Goal: Transaction & Acquisition: Book appointment/travel/reservation

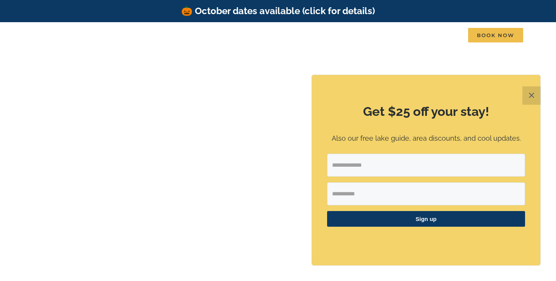
click at [527, 97] on button "✕" at bounding box center [531, 95] width 18 height 18
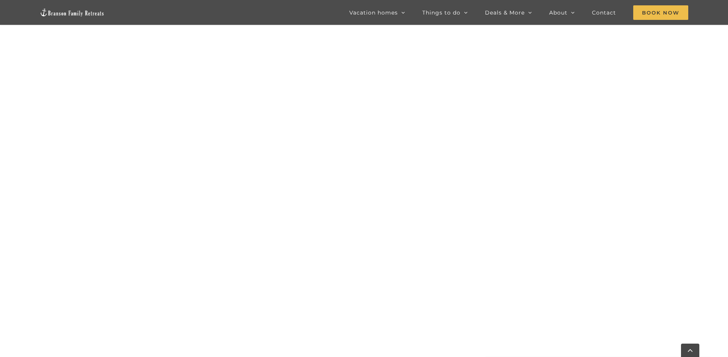
scroll to position [576, 0]
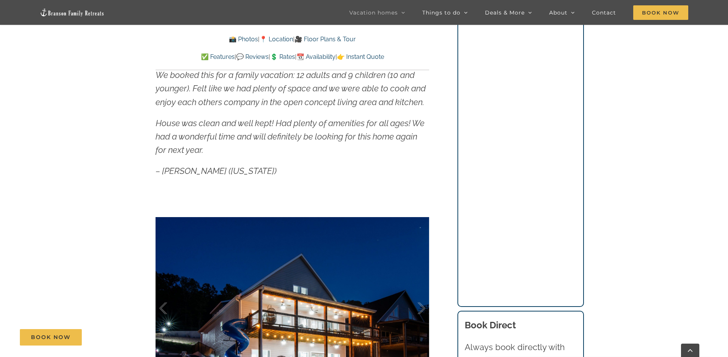
scroll to position [569, 0]
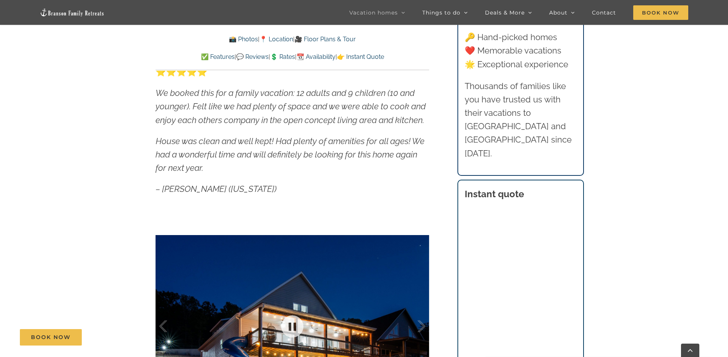
click at [309, 275] on div at bounding box center [293, 326] width 274 height 225
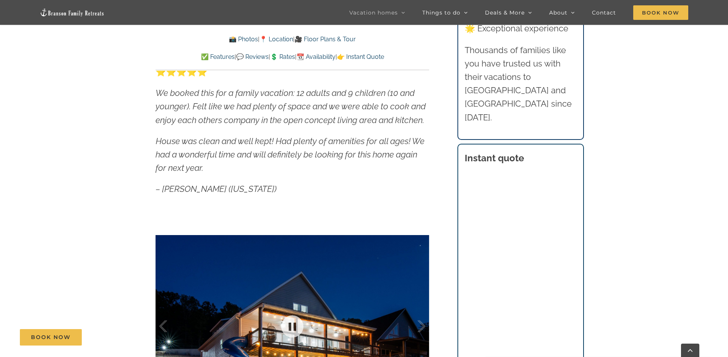
scroll to position [623, 0]
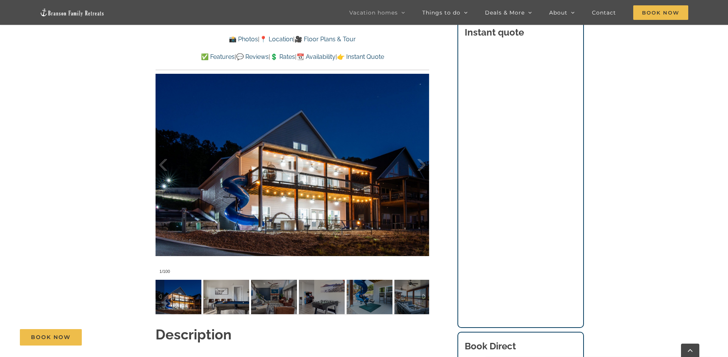
click at [190, 297] on img at bounding box center [179, 297] width 46 height 34
click at [422, 166] on div at bounding box center [414, 164] width 24 height 47
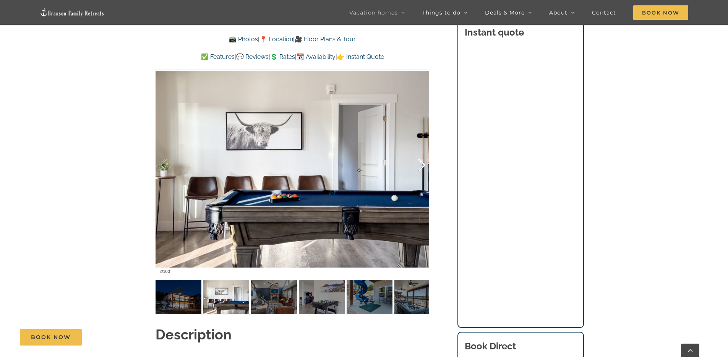
click at [422, 166] on div at bounding box center [414, 164] width 24 height 47
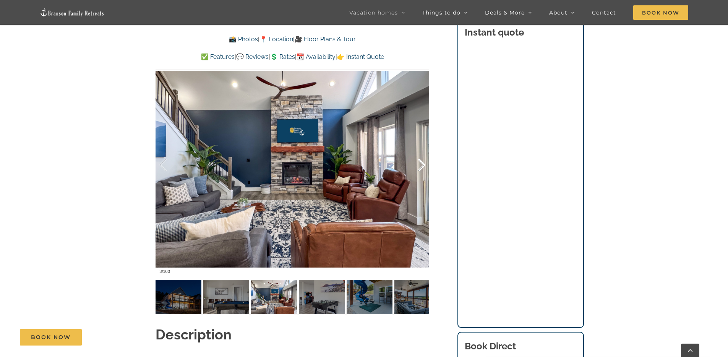
click at [422, 166] on div at bounding box center [414, 164] width 24 height 47
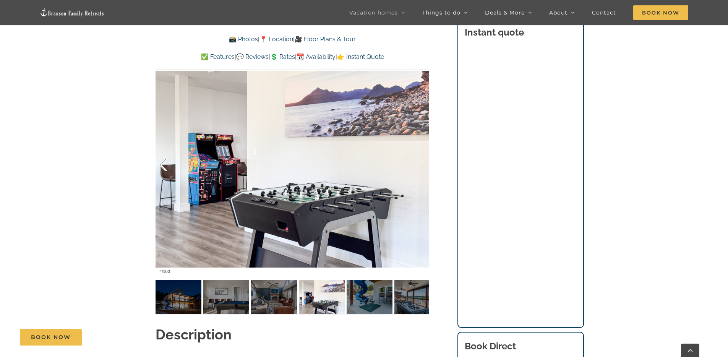
click at [166, 167] on div at bounding box center [171, 164] width 24 height 47
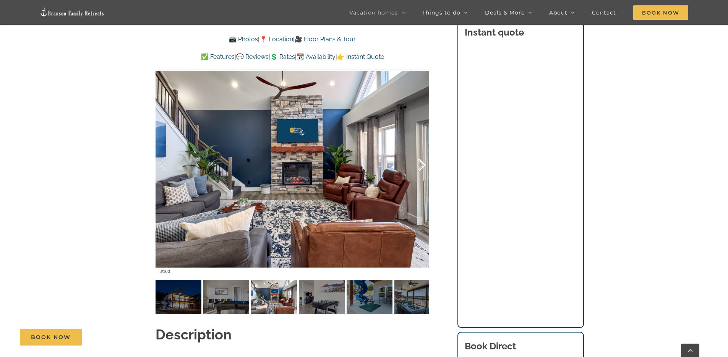
click at [422, 165] on div at bounding box center [414, 164] width 24 height 47
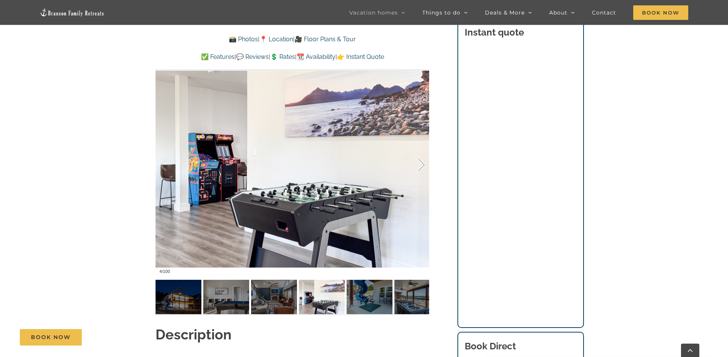
click at [422, 165] on div at bounding box center [414, 164] width 24 height 47
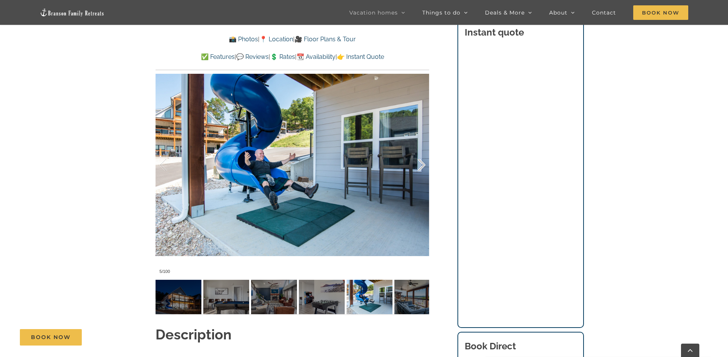
click at [422, 165] on div at bounding box center [414, 164] width 24 height 47
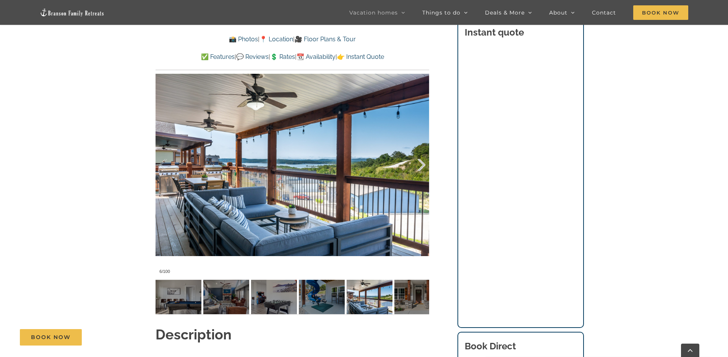
click at [422, 165] on div at bounding box center [414, 164] width 24 height 47
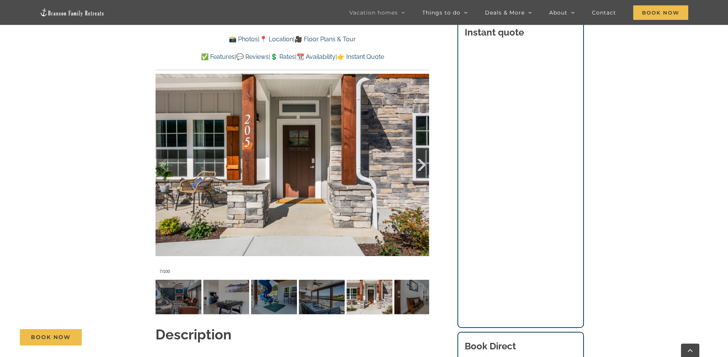
click at [425, 164] on div at bounding box center [414, 164] width 24 height 47
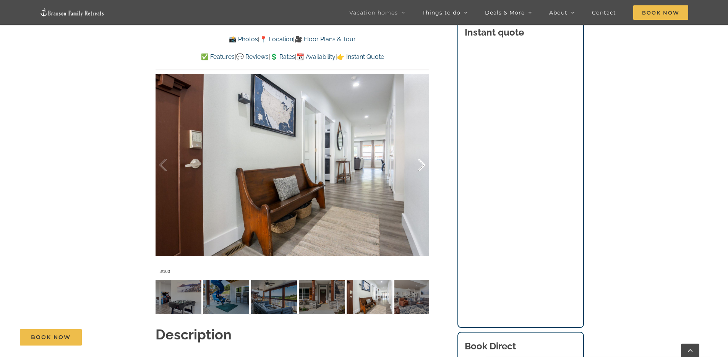
click at [425, 164] on div at bounding box center [414, 164] width 24 height 47
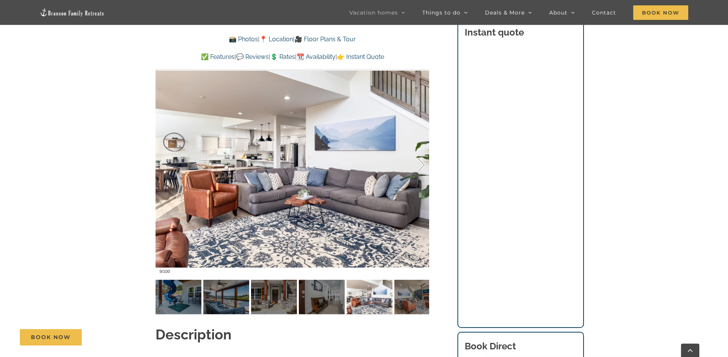
click at [425, 164] on div at bounding box center [414, 164] width 24 height 47
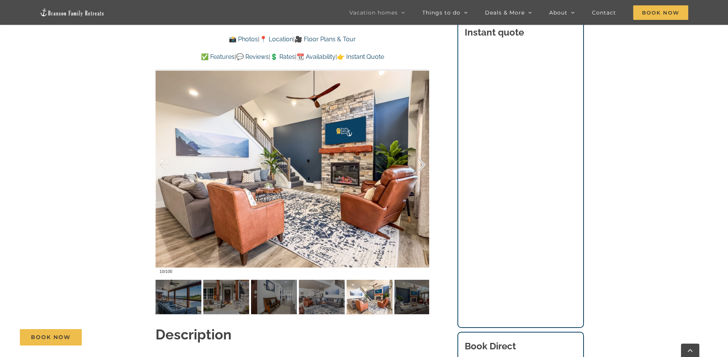
click at [425, 164] on div at bounding box center [414, 164] width 24 height 47
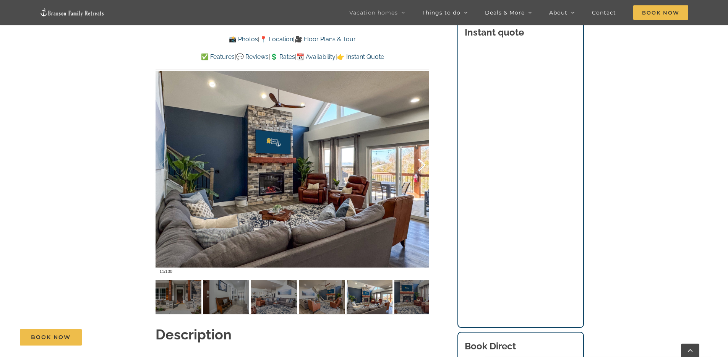
click at [425, 164] on div at bounding box center [414, 164] width 24 height 47
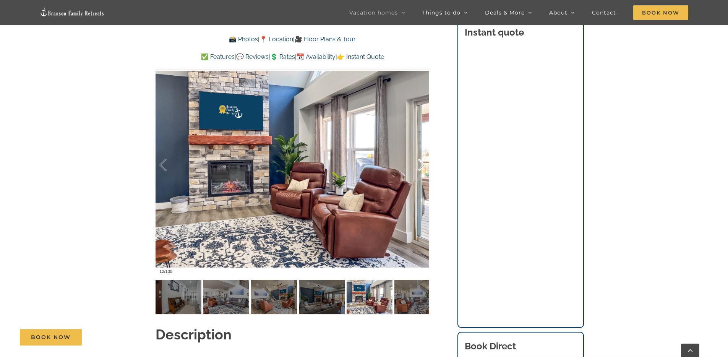
click at [425, 164] on div at bounding box center [414, 164] width 24 height 47
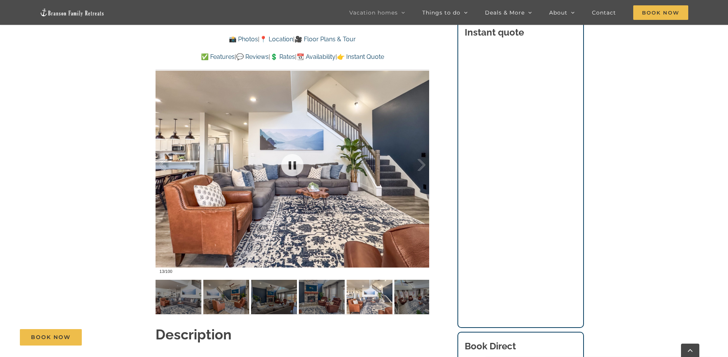
click at [429, 164] on div at bounding box center [293, 164] width 274 height 225
click at [419, 165] on div at bounding box center [414, 164] width 24 height 47
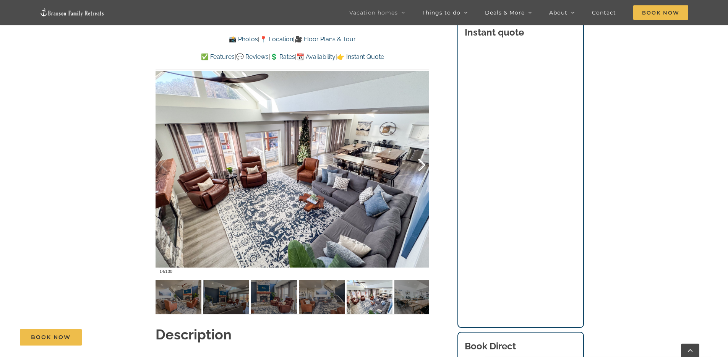
click at [419, 165] on div at bounding box center [414, 164] width 24 height 47
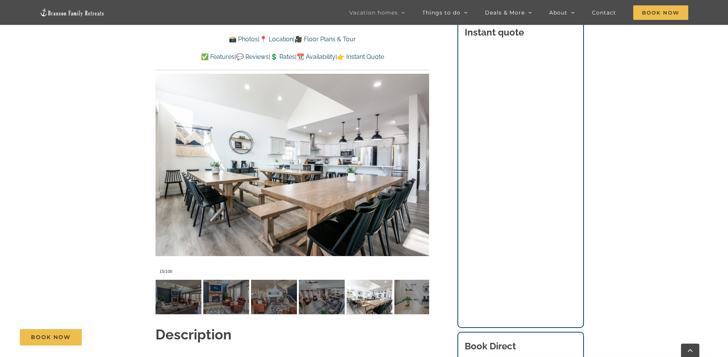
click at [419, 165] on div at bounding box center [414, 164] width 24 height 47
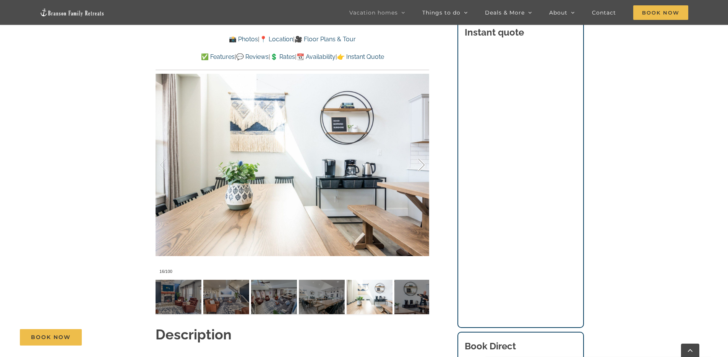
click at [419, 165] on div at bounding box center [414, 164] width 24 height 47
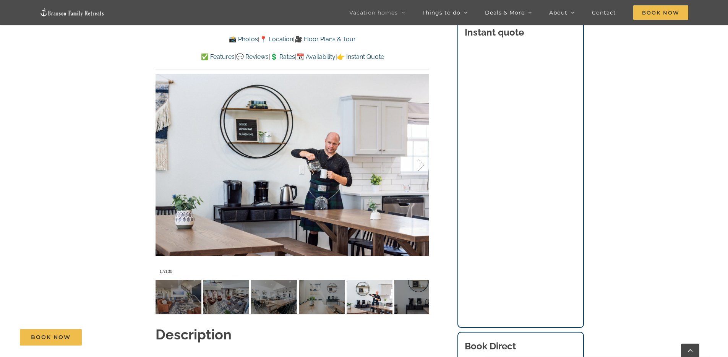
click at [419, 165] on div at bounding box center [414, 164] width 24 height 47
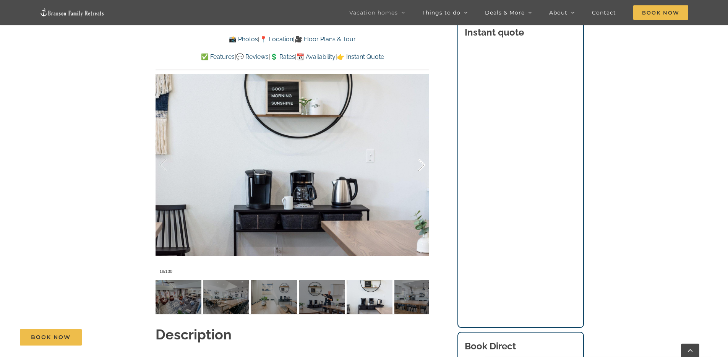
click at [419, 165] on div at bounding box center [414, 164] width 24 height 47
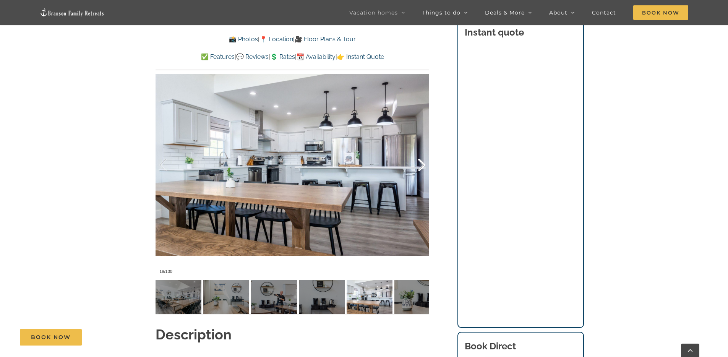
click at [419, 165] on div at bounding box center [414, 164] width 24 height 47
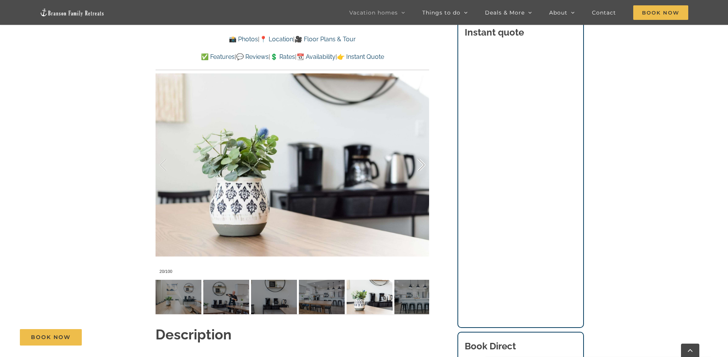
click at [419, 165] on div at bounding box center [414, 164] width 24 height 47
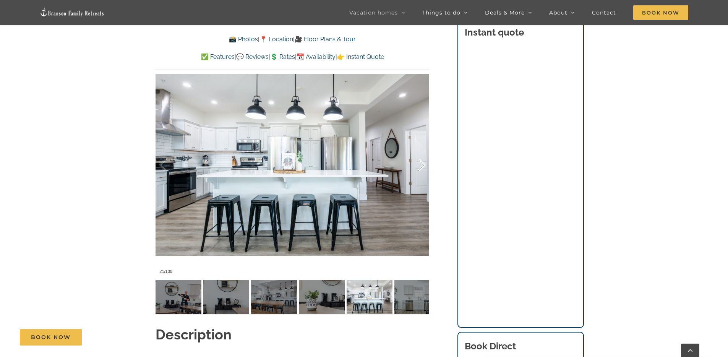
click at [419, 165] on div at bounding box center [414, 164] width 24 height 47
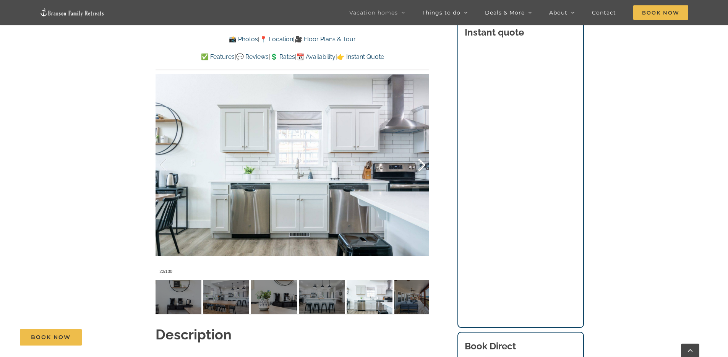
click at [419, 165] on div at bounding box center [414, 164] width 24 height 47
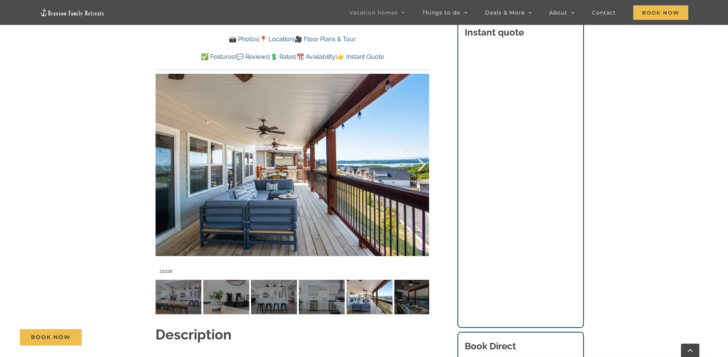
click at [419, 165] on div at bounding box center [414, 164] width 24 height 47
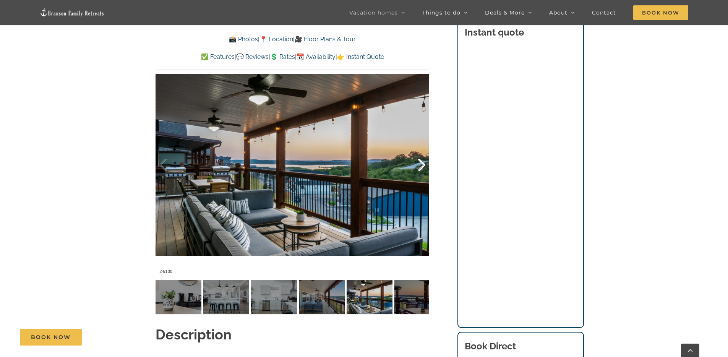
click at [419, 165] on div at bounding box center [414, 164] width 24 height 47
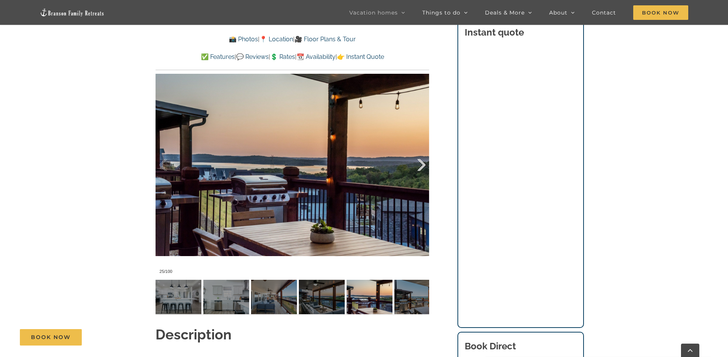
click at [419, 165] on div at bounding box center [414, 164] width 24 height 47
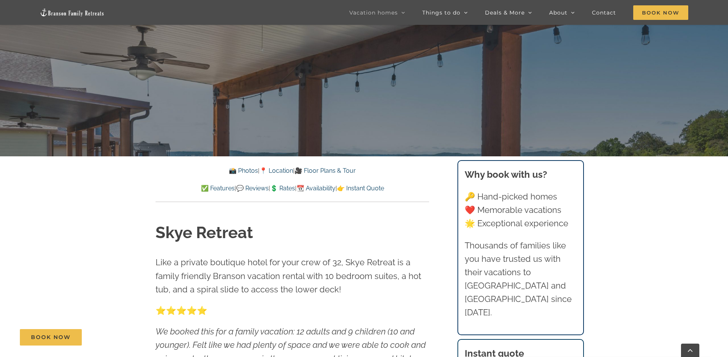
scroll to position [224, 0]
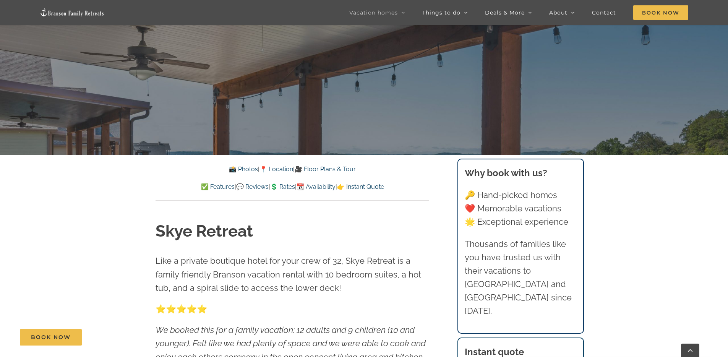
click at [279, 185] on link "💲 Rates" at bounding box center [282, 186] width 25 height 7
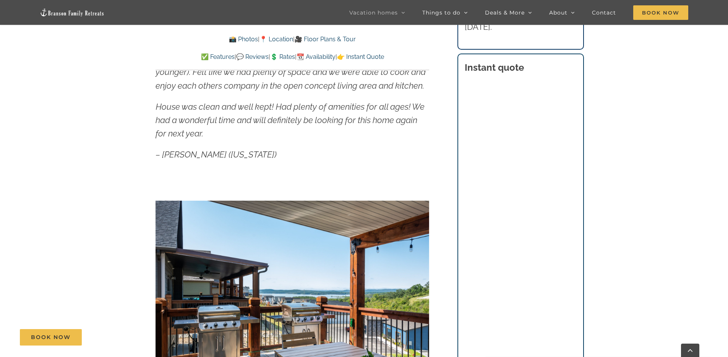
scroll to position [569, 0]
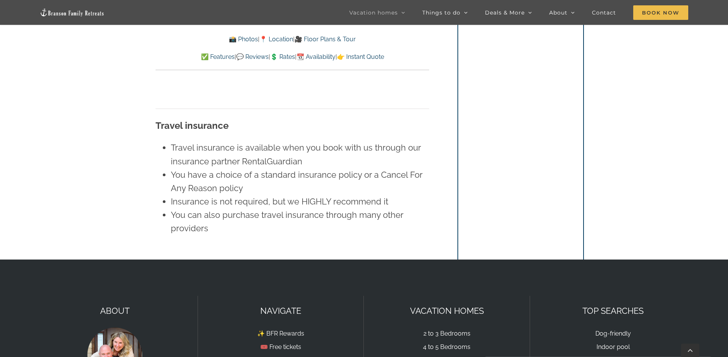
scroll to position [5638, 0]
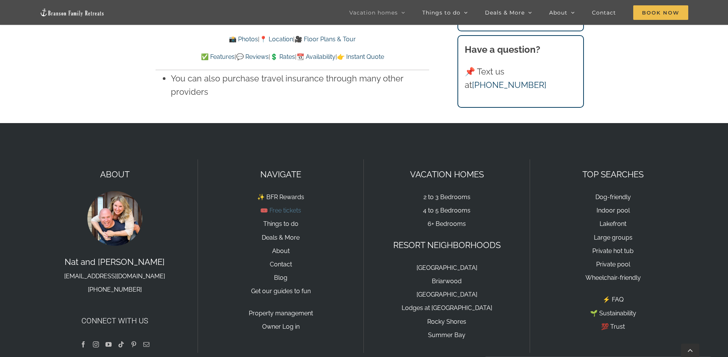
click at [271, 207] on link "🎟️ Free tickets" at bounding box center [280, 210] width 41 height 7
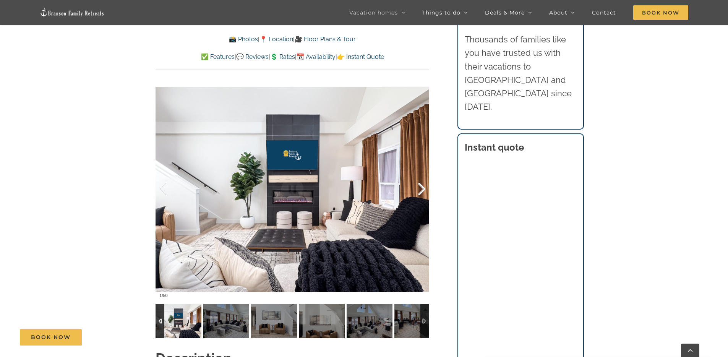
scroll to position [587, 0]
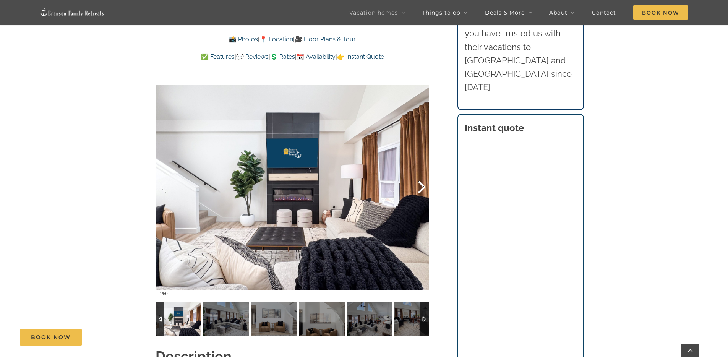
click at [422, 190] on div at bounding box center [414, 187] width 24 height 47
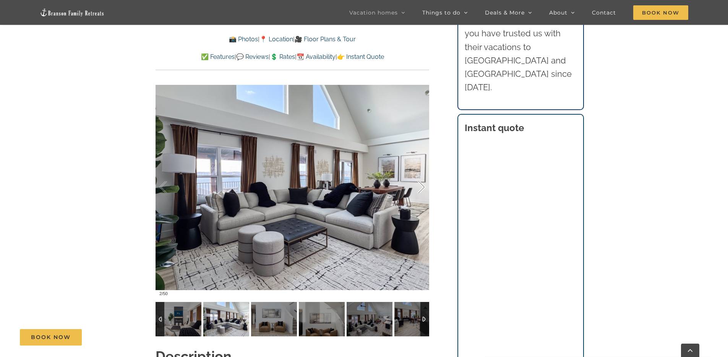
click at [422, 190] on div at bounding box center [414, 187] width 24 height 47
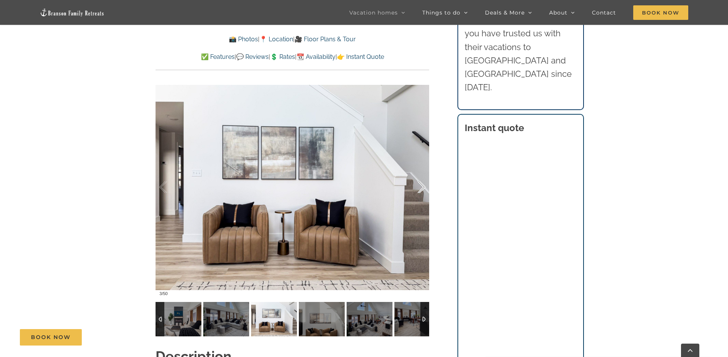
click at [422, 190] on div at bounding box center [414, 187] width 24 height 47
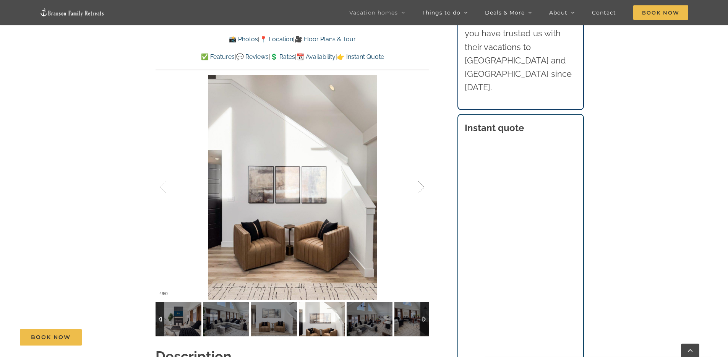
click at [422, 190] on div at bounding box center [414, 187] width 24 height 47
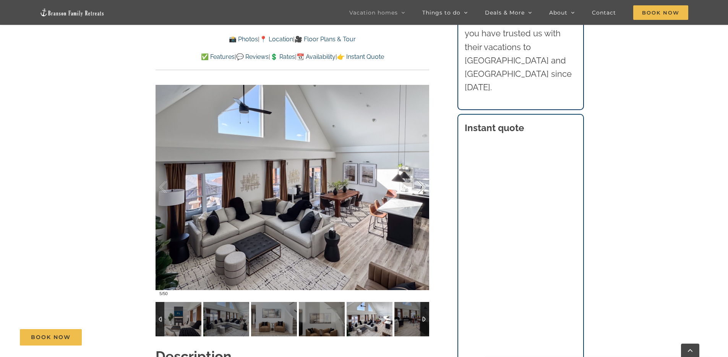
click at [422, 190] on div at bounding box center [414, 187] width 24 height 47
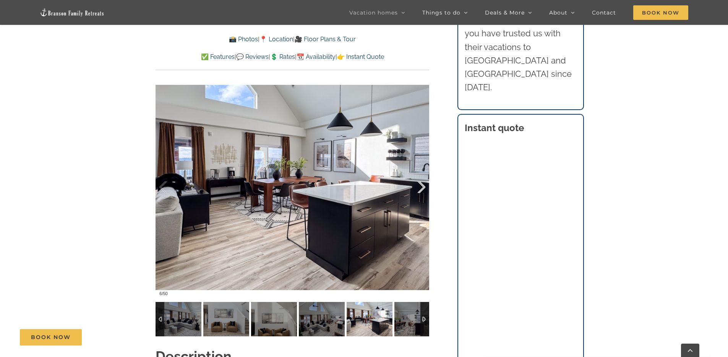
click at [422, 190] on div at bounding box center [414, 187] width 24 height 47
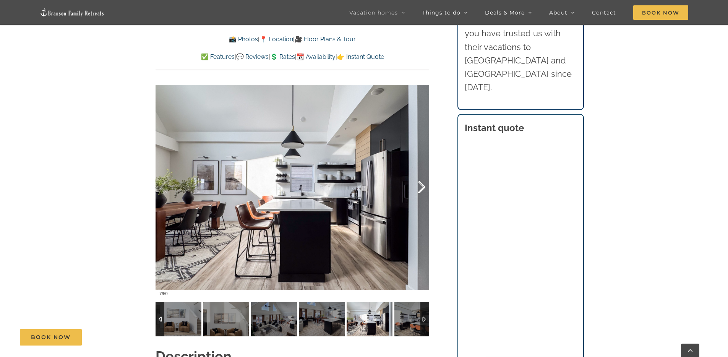
click at [422, 190] on div at bounding box center [414, 187] width 24 height 47
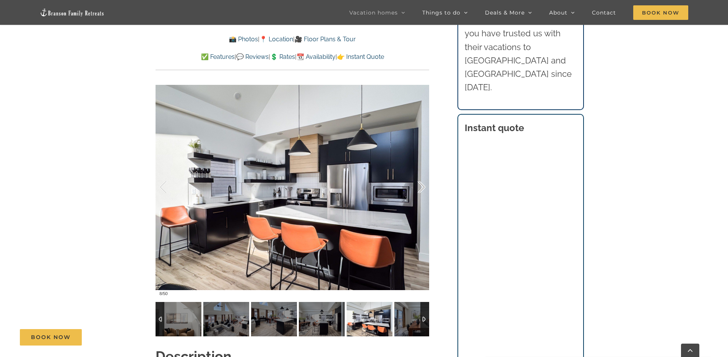
click at [422, 190] on div at bounding box center [414, 187] width 24 height 47
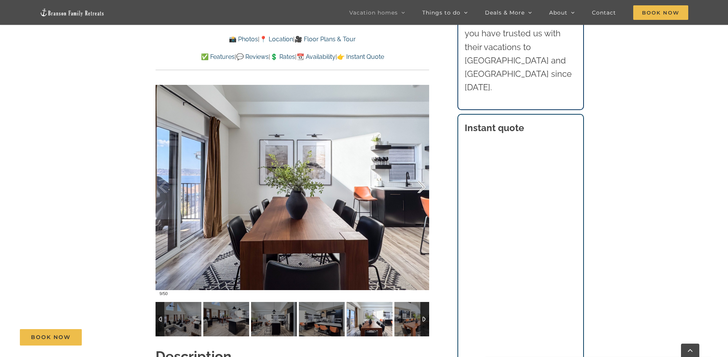
click at [422, 190] on div at bounding box center [414, 187] width 24 height 47
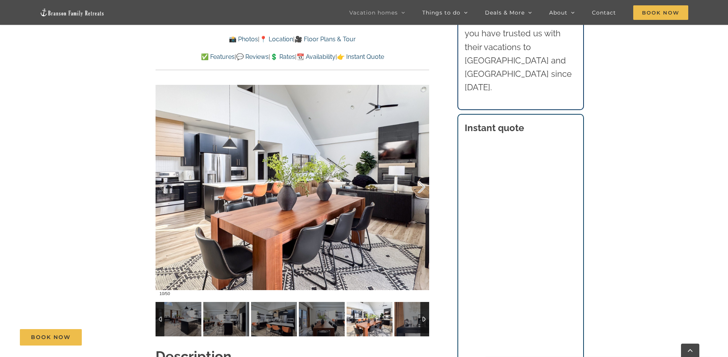
click at [422, 190] on div at bounding box center [414, 187] width 24 height 47
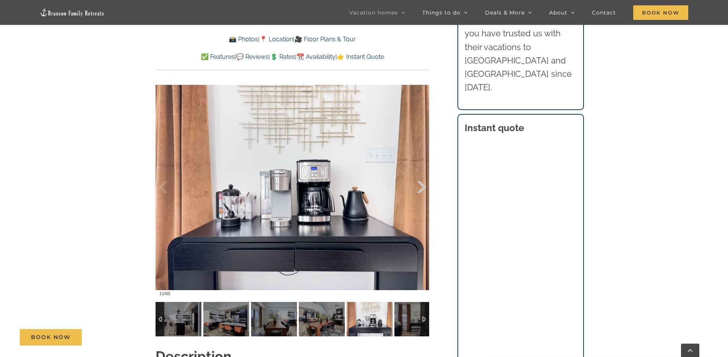
click at [422, 190] on div at bounding box center [414, 187] width 24 height 47
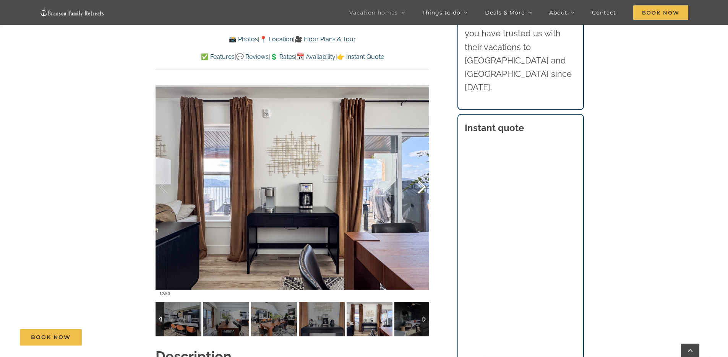
click at [422, 190] on div at bounding box center [414, 187] width 24 height 47
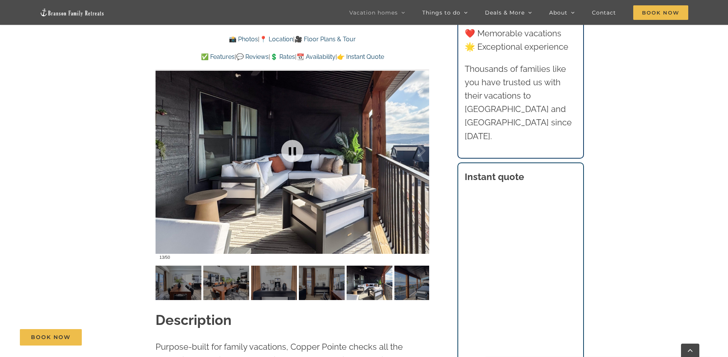
scroll to position [672, 0]
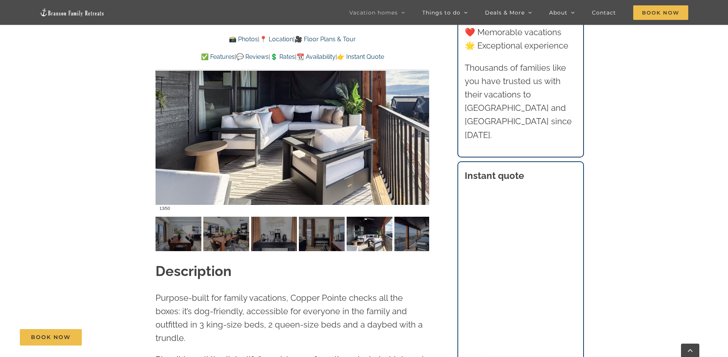
click at [318, 43] on p "📸 Photos | 📍 Location | 🎥 Floor Plans & Tour" at bounding box center [293, 39] width 274 height 10
click at [324, 38] on link "🎥 Floor Plans & Tour" at bounding box center [325, 39] width 61 height 7
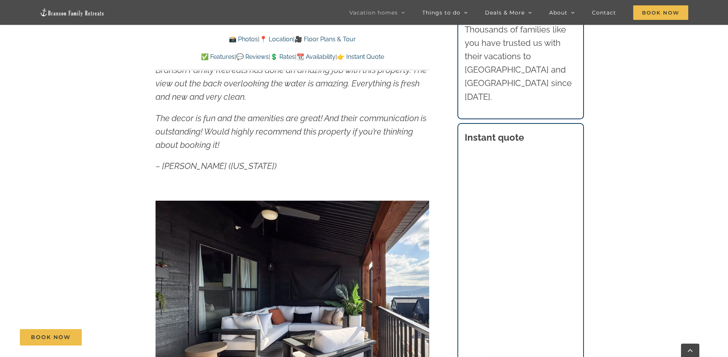
scroll to position [482, 0]
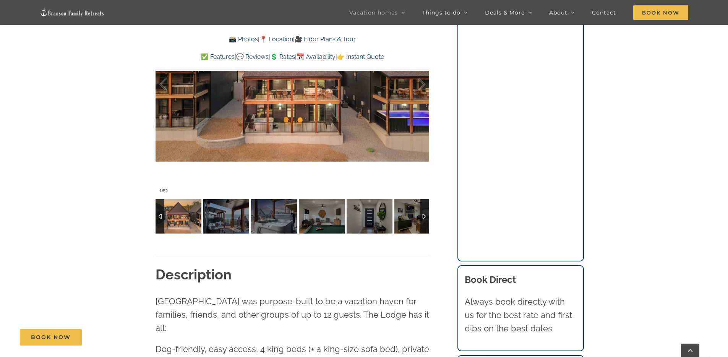
scroll to position [557, 0]
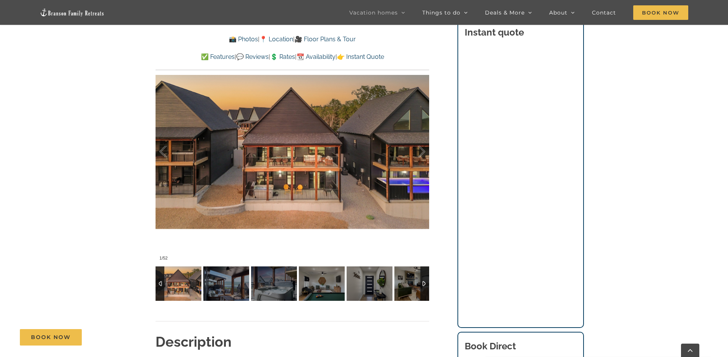
click at [418, 153] on div at bounding box center [414, 151] width 24 height 47
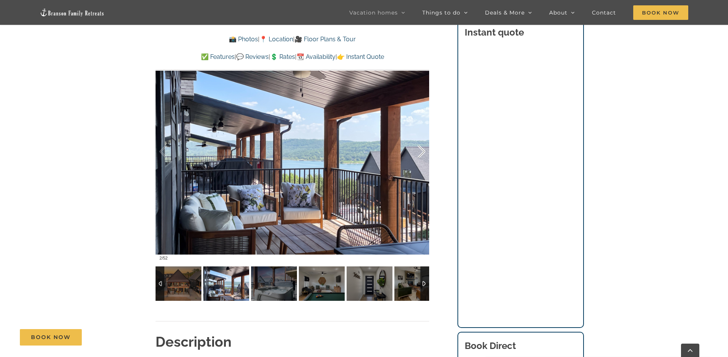
click at [418, 153] on div at bounding box center [414, 151] width 24 height 47
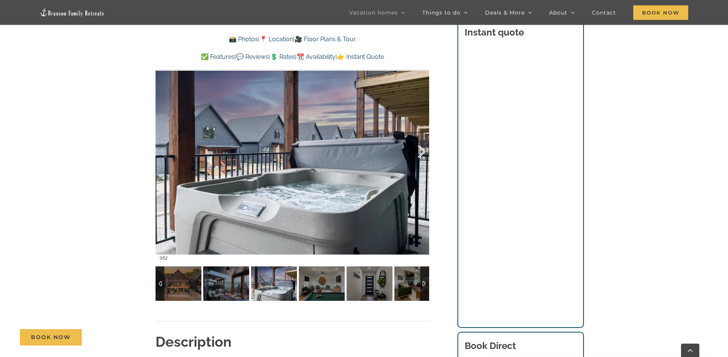
click at [418, 153] on div at bounding box center [414, 151] width 24 height 47
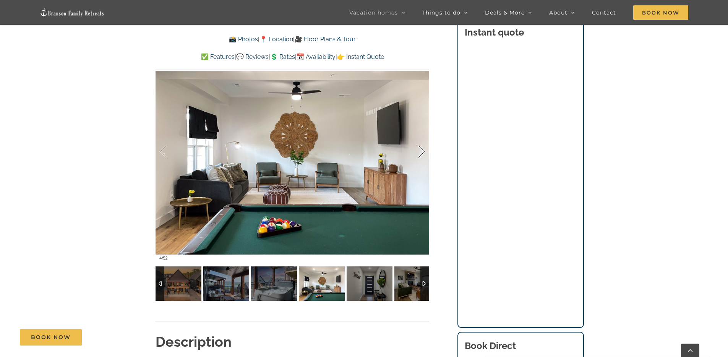
click at [418, 153] on div at bounding box center [414, 151] width 24 height 47
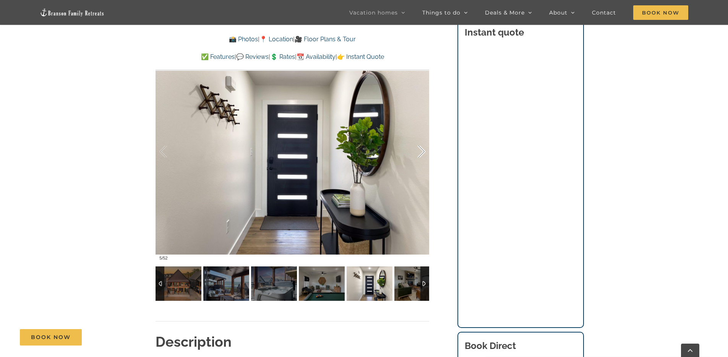
click at [418, 153] on div at bounding box center [414, 151] width 24 height 47
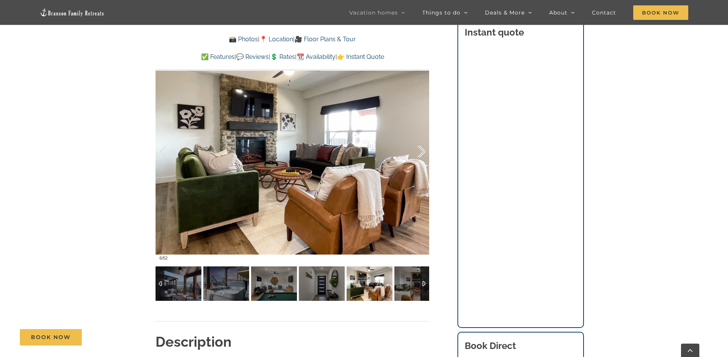
click at [418, 153] on div at bounding box center [414, 151] width 24 height 47
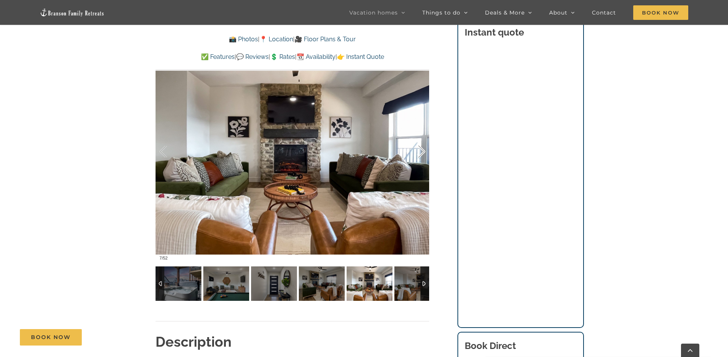
click at [418, 153] on div at bounding box center [414, 151] width 24 height 47
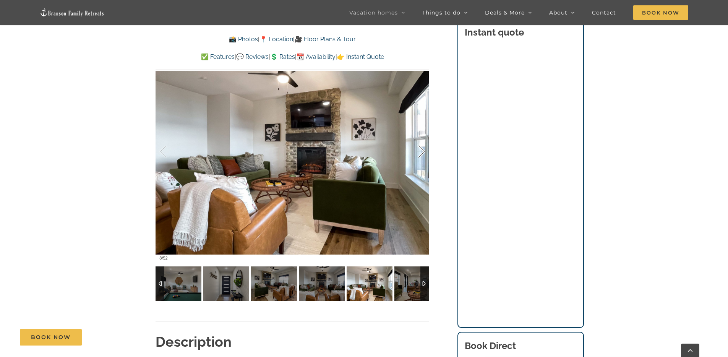
click at [418, 153] on div at bounding box center [414, 151] width 24 height 47
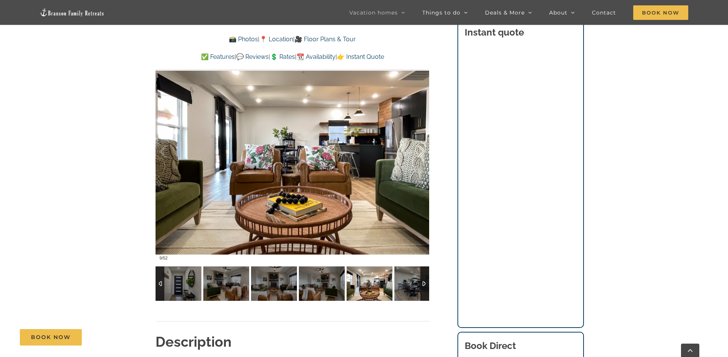
click at [418, 153] on div at bounding box center [414, 151] width 24 height 47
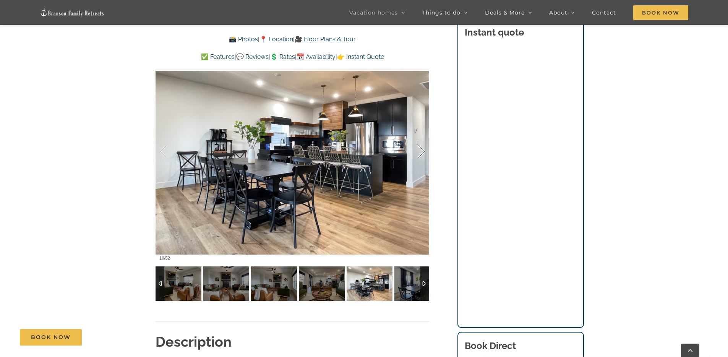
click at [418, 153] on div at bounding box center [414, 151] width 24 height 47
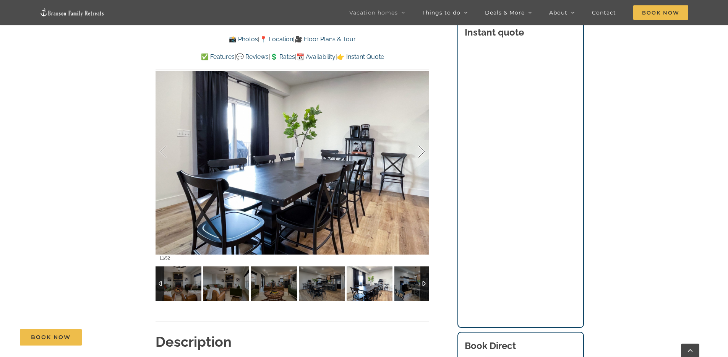
click at [418, 153] on div at bounding box center [414, 151] width 24 height 47
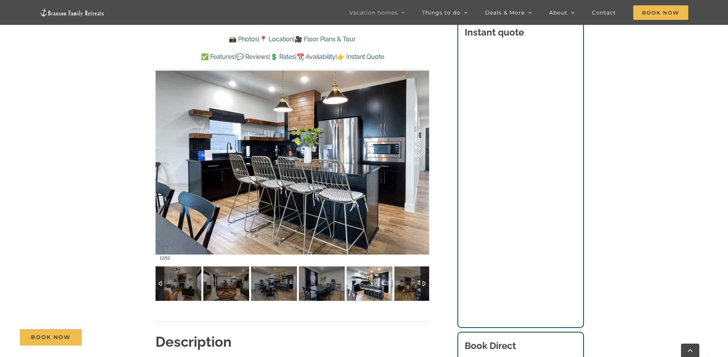
click at [418, 153] on div at bounding box center [414, 151] width 24 height 47
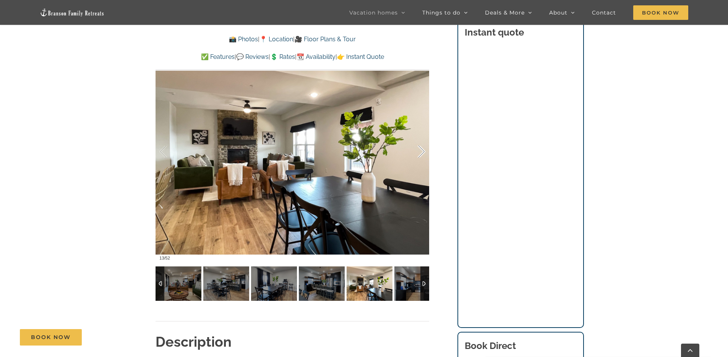
click at [418, 153] on div at bounding box center [414, 151] width 24 height 47
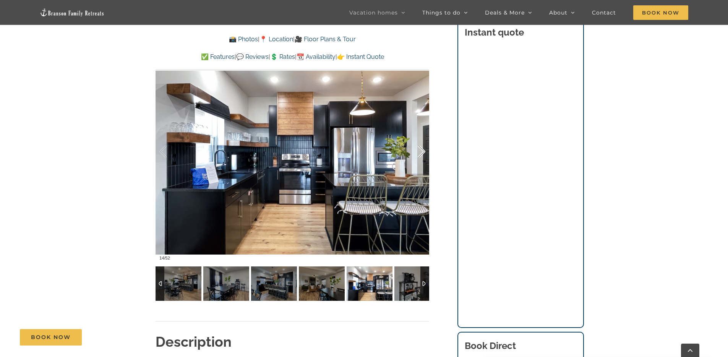
click at [418, 153] on div at bounding box center [414, 151] width 24 height 47
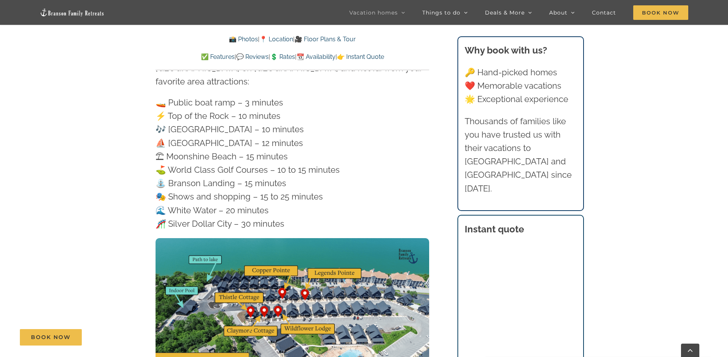
scroll to position [2328, 0]
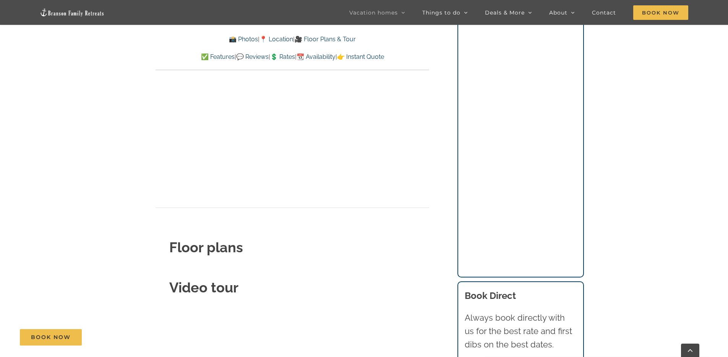
scroll to position [2698, 0]
click at [335, 40] on link "🎥 Floor Plans & Tour" at bounding box center [325, 39] width 61 height 7
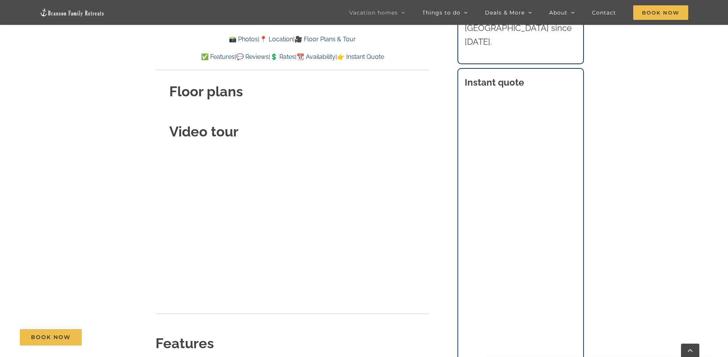
scroll to position [2855, 0]
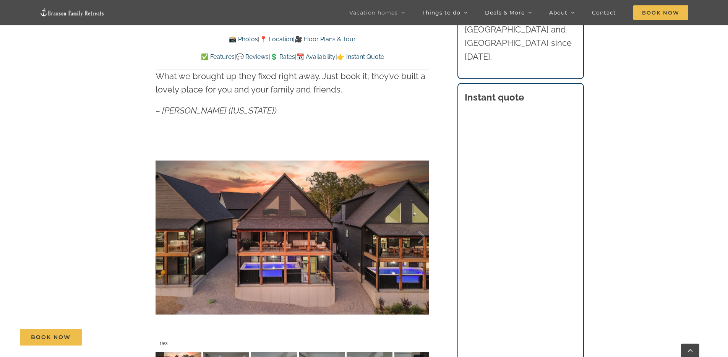
scroll to position [511, 0]
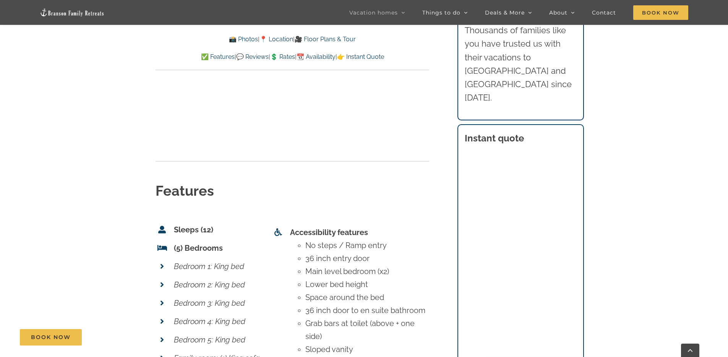
scroll to position [3158, 0]
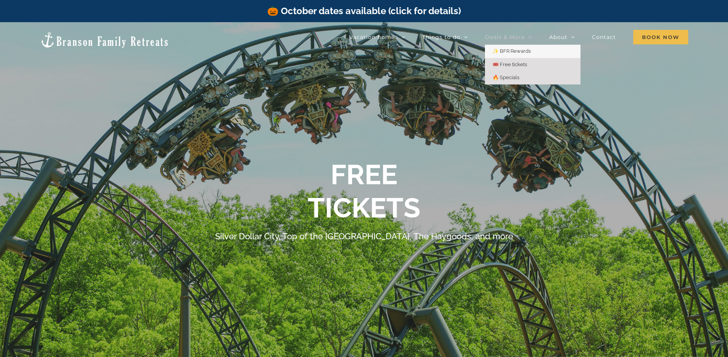
click at [528, 80] on link "🔥 Specials" at bounding box center [533, 77] width 96 height 13
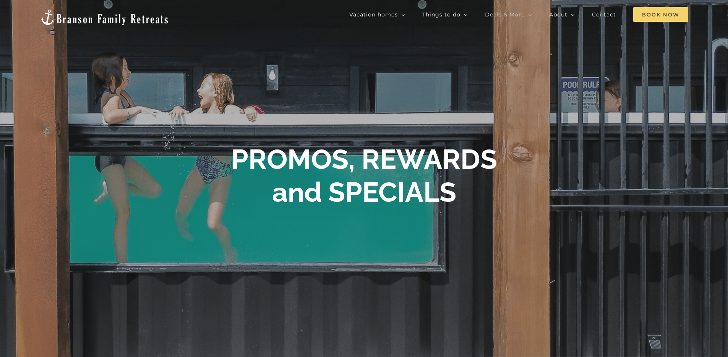
click at [673, 14] on span "Book Now" at bounding box center [660, 14] width 55 height 15
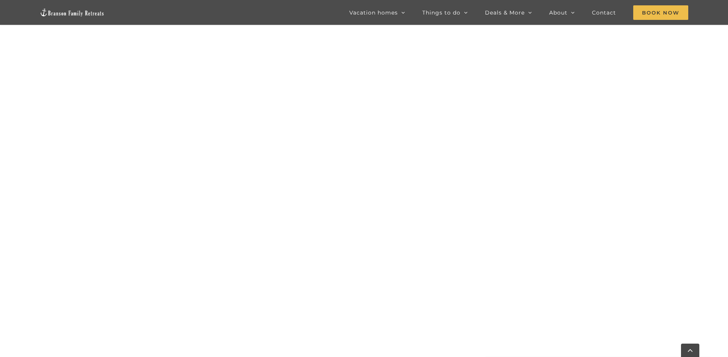
scroll to position [541, 0]
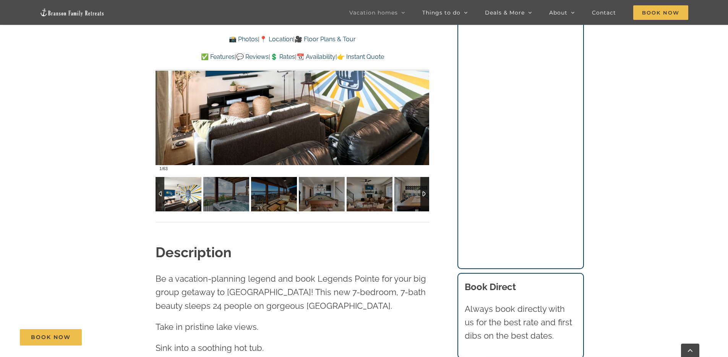
scroll to position [527, 0]
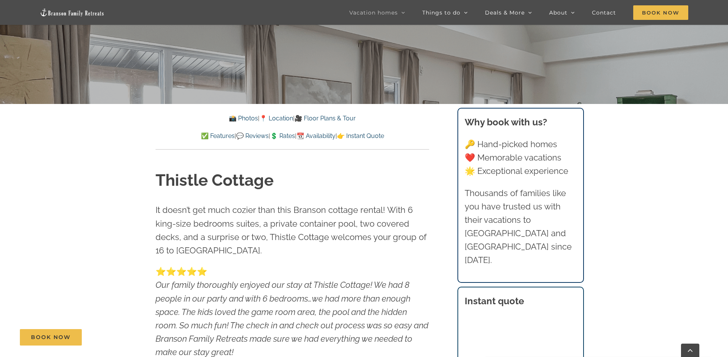
scroll to position [517, 0]
